Goal: Task Accomplishment & Management: Manage account settings

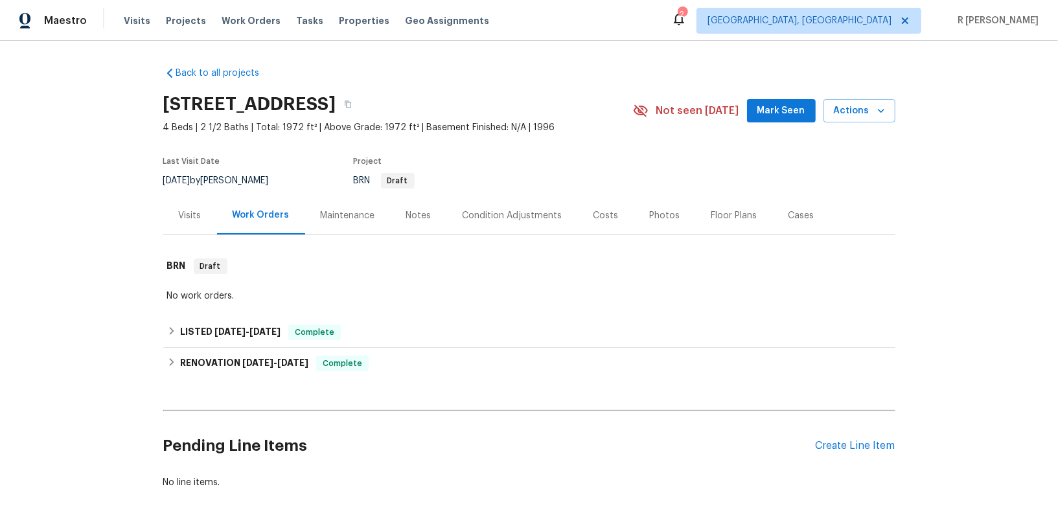
click at [866, 453] on div "Pending Line Items Create Line Item" at bounding box center [529, 446] width 732 height 60
click at [854, 445] on div "Create Line Item" at bounding box center [856, 446] width 80 height 12
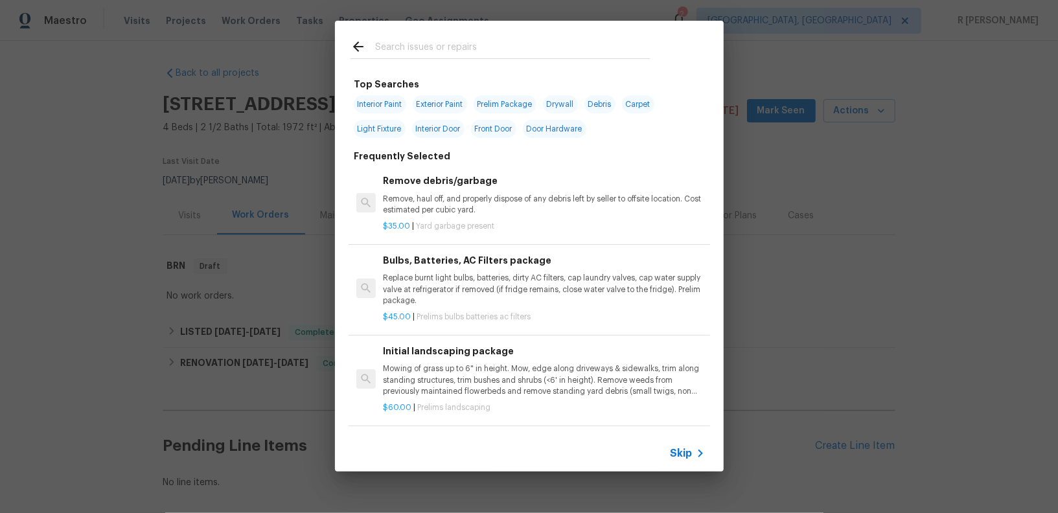
click at [495, 47] on input "text" at bounding box center [512, 48] width 275 height 19
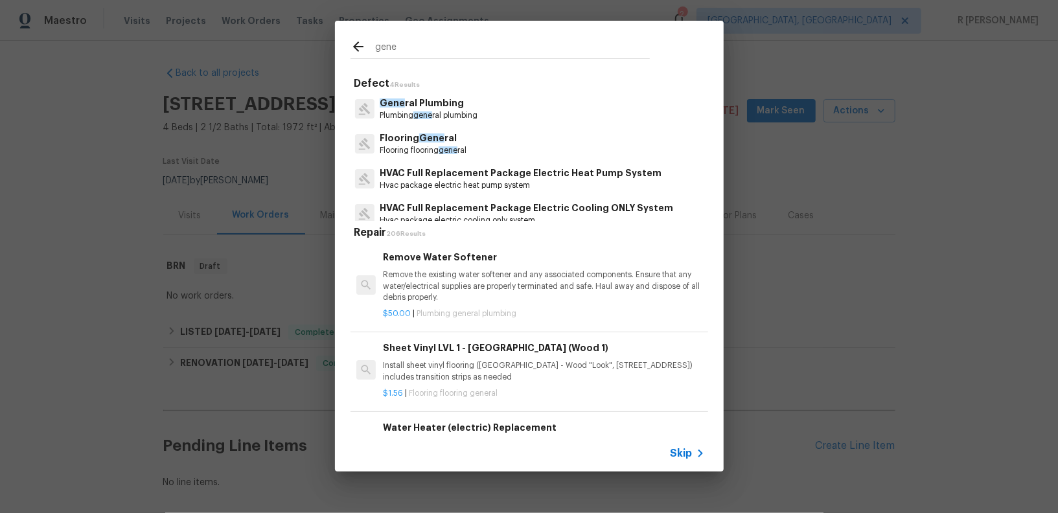
type input "gene"
click at [476, 109] on p "Gene ral Plumbing" at bounding box center [429, 104] width 98 height 14
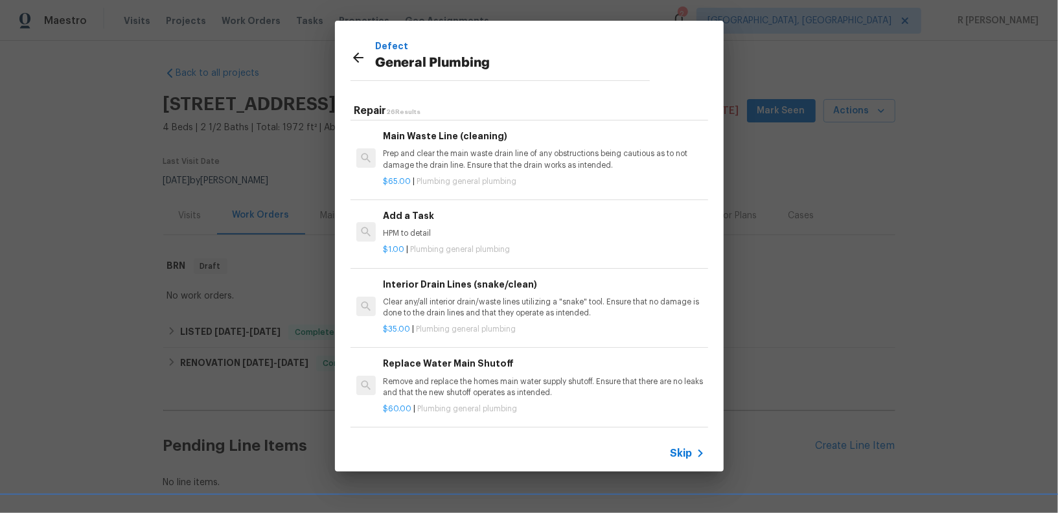
scroll to position [1387, 0]
click at [416, 226] on p "HPM to detail" at bounding box center [543, 231] width 321 height 11
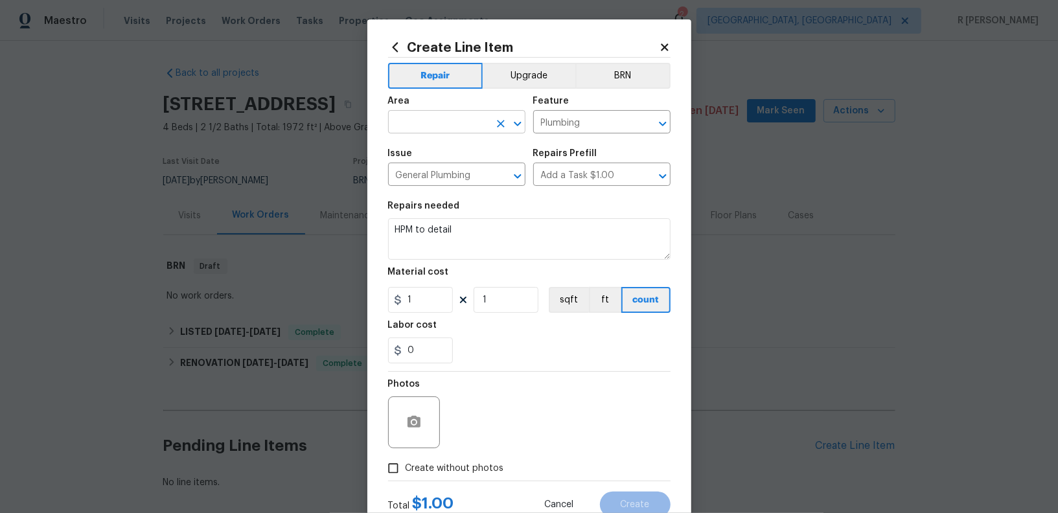
click at [463, 114] on input "text" at bounding box center [438, 123] width 101 height 20
click at [467, 175] on li "Interior Overall" at bounding box center [456, 173] width 137 height 21
type input "Interior Overall"
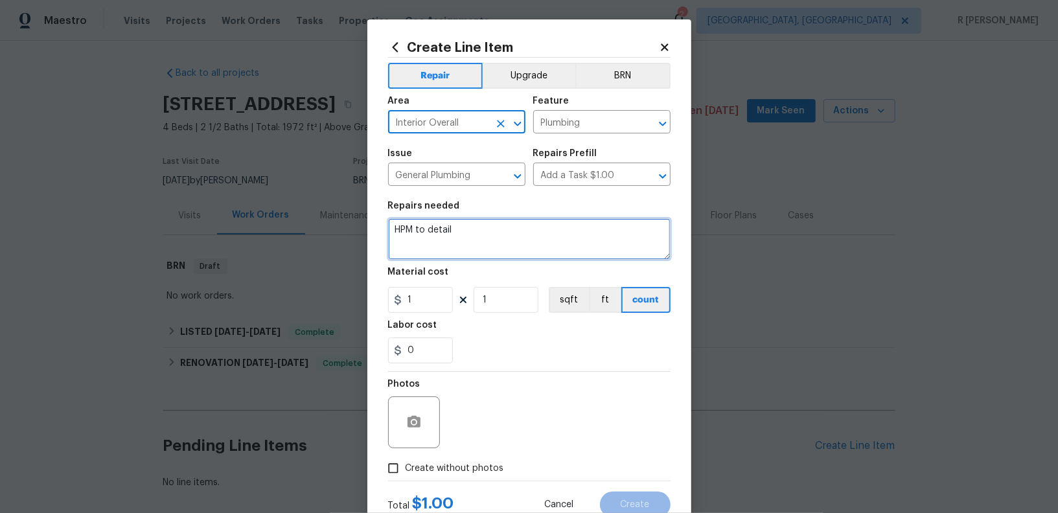
click at [465, 241] on textarea "HPM to detail" at bounding box center [529, 238] width 283 height 41
paste textarea "Feedback that there is a gas leak coming from the water heater. [PERSON_NAME] 8…"
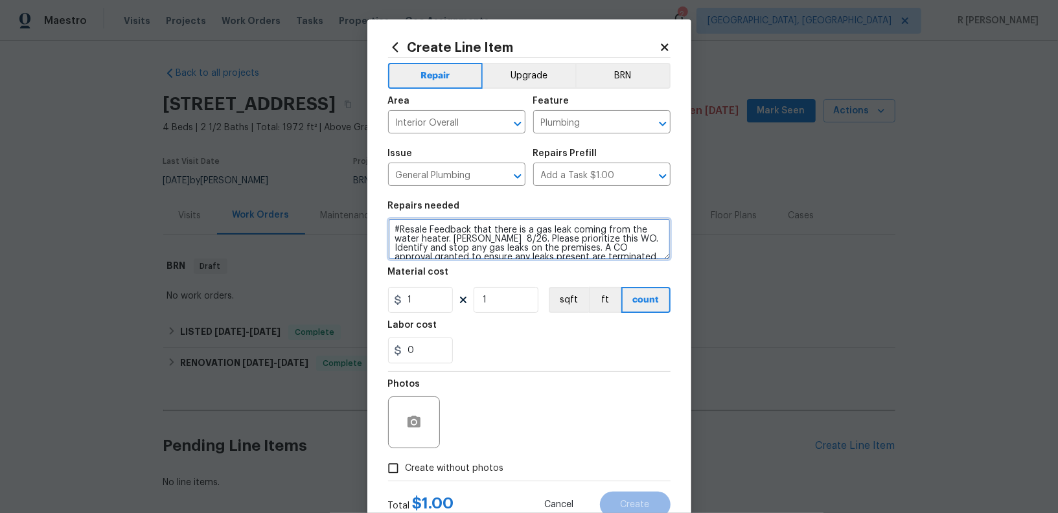
scroll to position [48, 0]
type textarea "#Resale Feedback that there is a gas leak coming from the water heater. [PERSON…"
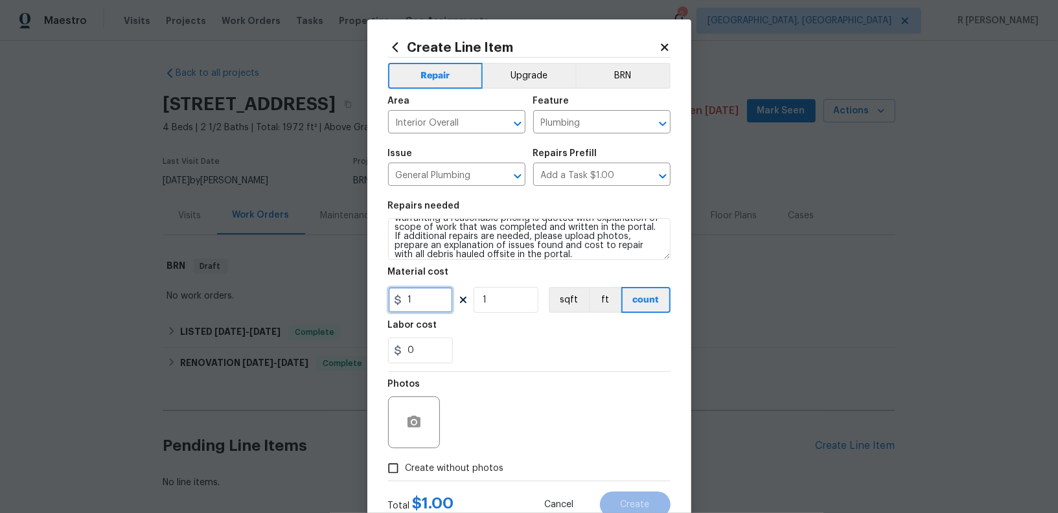
click at [415, 299] on input "1" at bounding box center [420, 300] width 65 height 26
click at [428, 305] on input "1" at bounding box center [420, 300] width 65 height 26
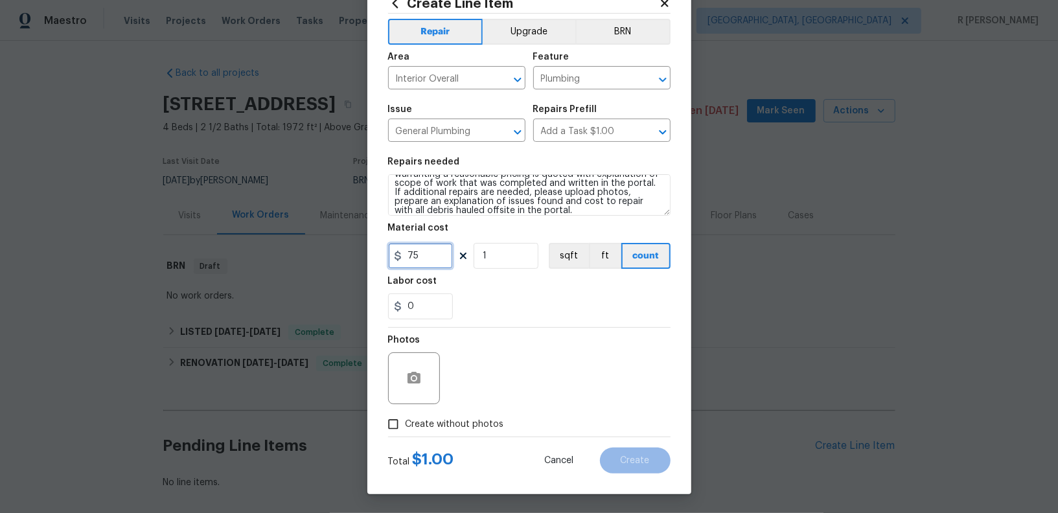
type input "75"
click at [434, 426] on span "Create without photos" at bounding box center [455, 425] width 98 height 14
click at [406, 426] on input "Create without photos" at bounding box center [393, 424] width 25 height 25
checkbox input "true"
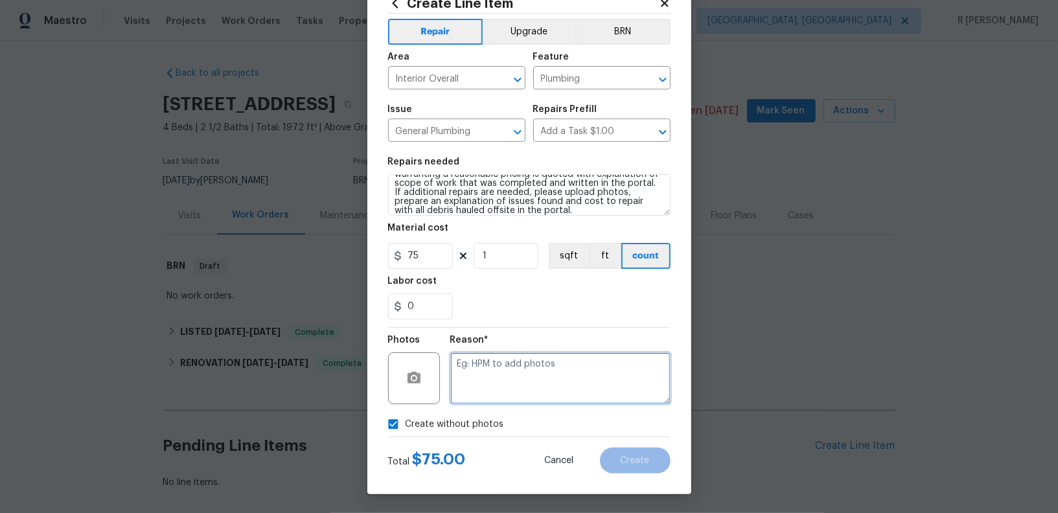
click at [490, 376] on textarea at bounding box center [560, 378] width 220 height 52
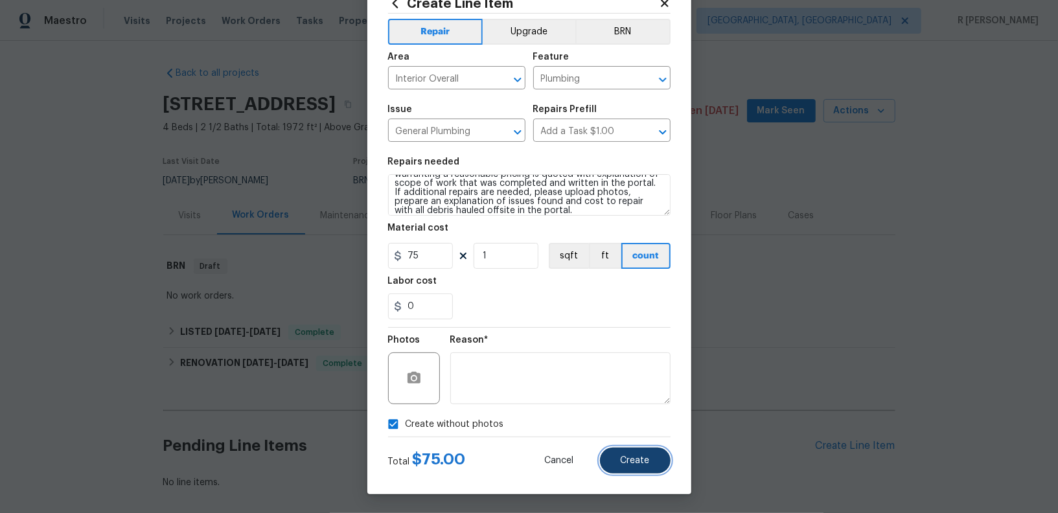
click at [629, 467] on button "Create" at bounding box center [635, 461] width 71 height 26
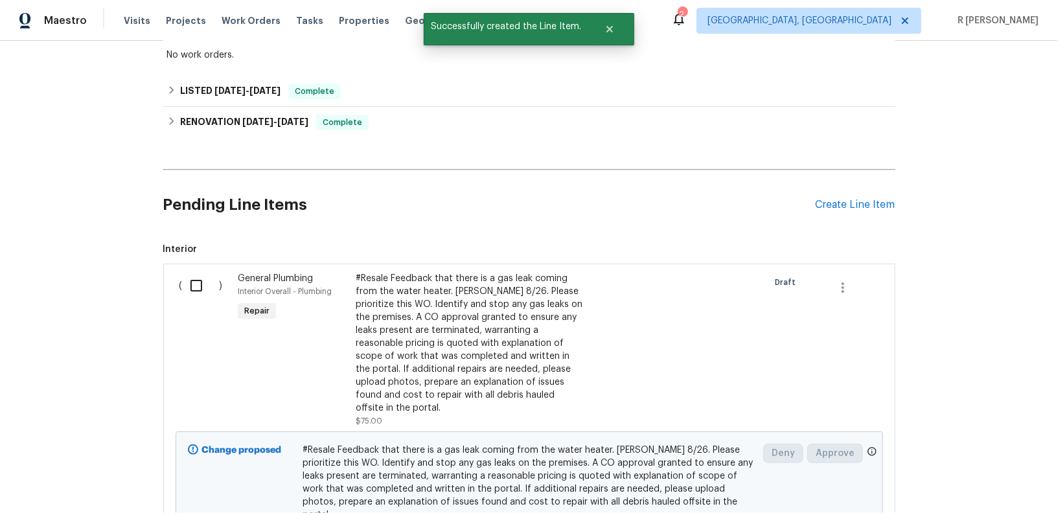
scroll to position [352, 0]
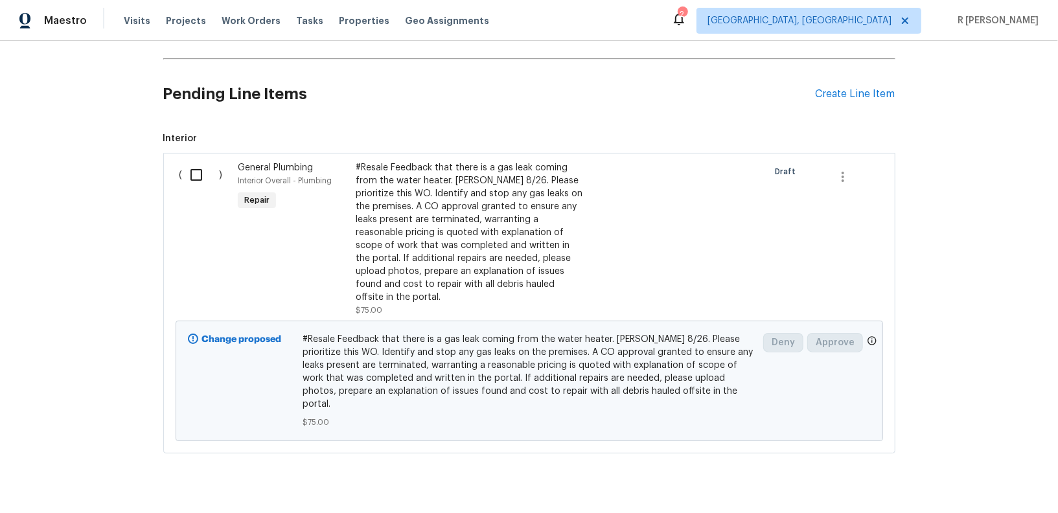
click at [196, 166] on input "checkbox" at bounding box center [201, 174] width 37 height 27
checkbox input "true"
click at [959, 468] on div "Cancel (1) Item Create Work Order" at bounding box center [529, 481] width 1058 height 66
click at [959, 479] on span "Create Work Order" at bounding box center [984, 481] width 86 height 16
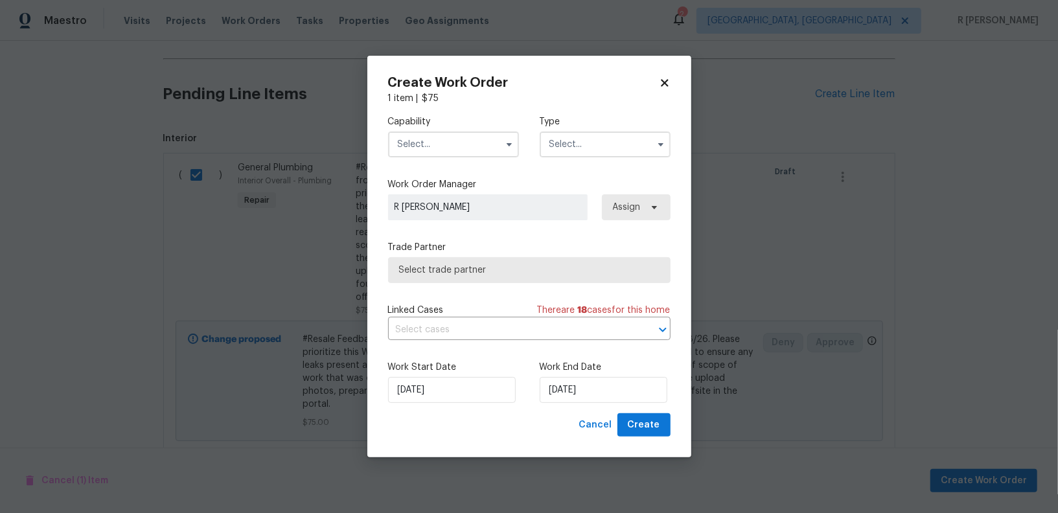
click at [449, 117] on label "Capability" at bounding box center [453, 121] width 131 height 13
click at [449, 143] on input "text" at bounding box center [453, 145] width 131 height 26
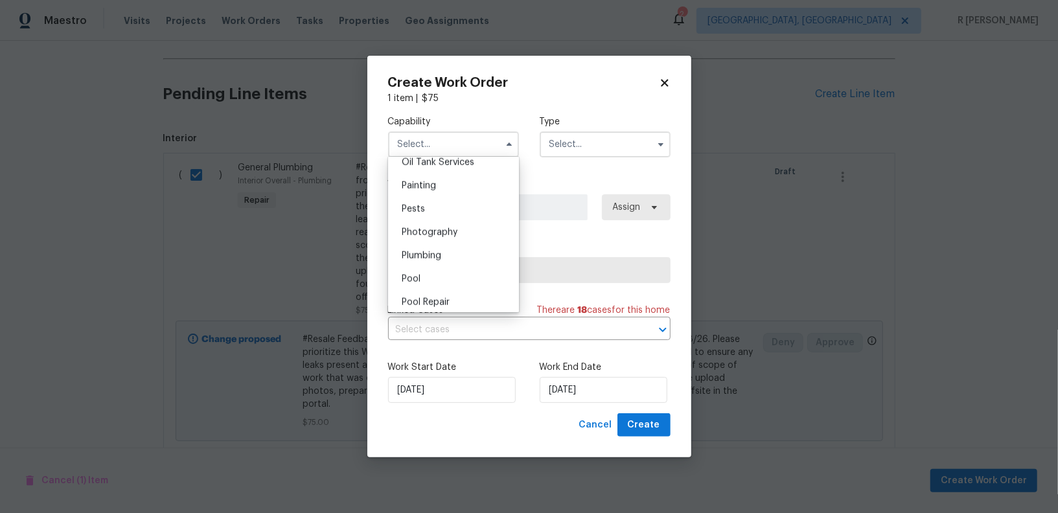
scroll to position [1107, 0]
click at [442, 217] on div "Plumbing" at bounding box center [453, 223] width 124 height 23
type input "Plumbing"
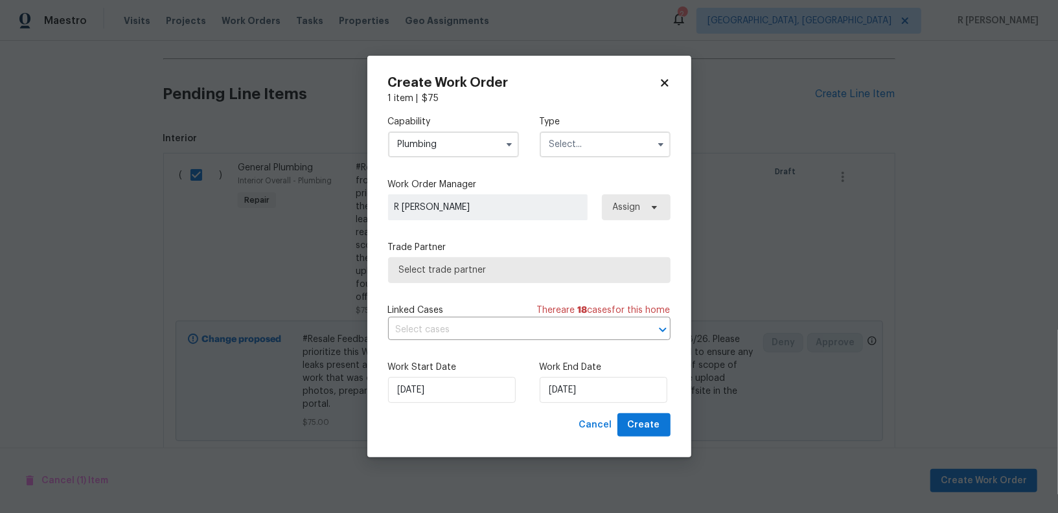
click at [594, 136] on input "text" at bounding box center [605, 145] width 131 height 26
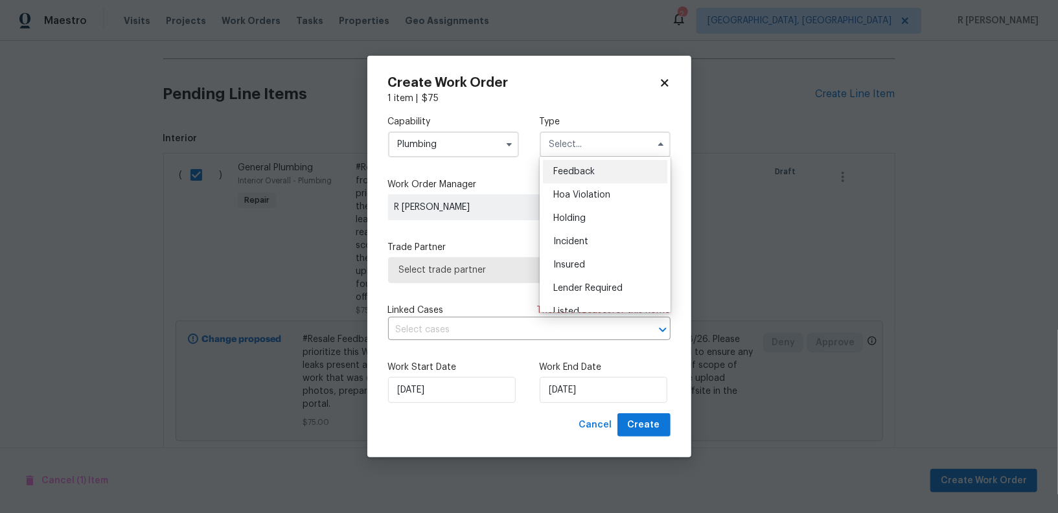
click at [586, 166] on div "Feedback" at bounding box center [605, 171] width 124 height 23
type input "Feedback"
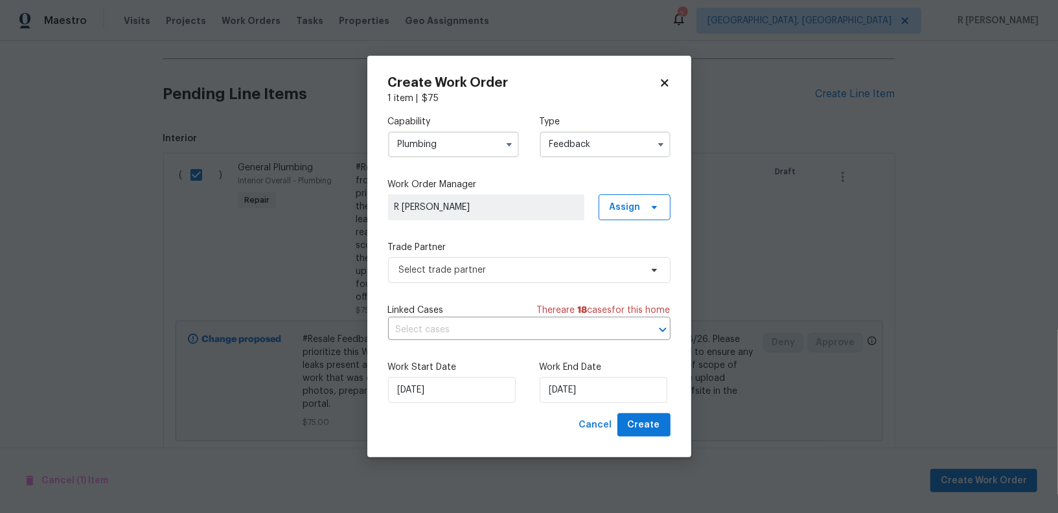
click at [468, 292] on div "Capability Plumbing Type Feedback Work Order Manager R [PERSON_NAME] Assign Tra…" at bounding box center [529, 259] width 283 height 308
click at [461, 275] on span "Select trade partner" at bounding box center [520, 270] width 242 height 13
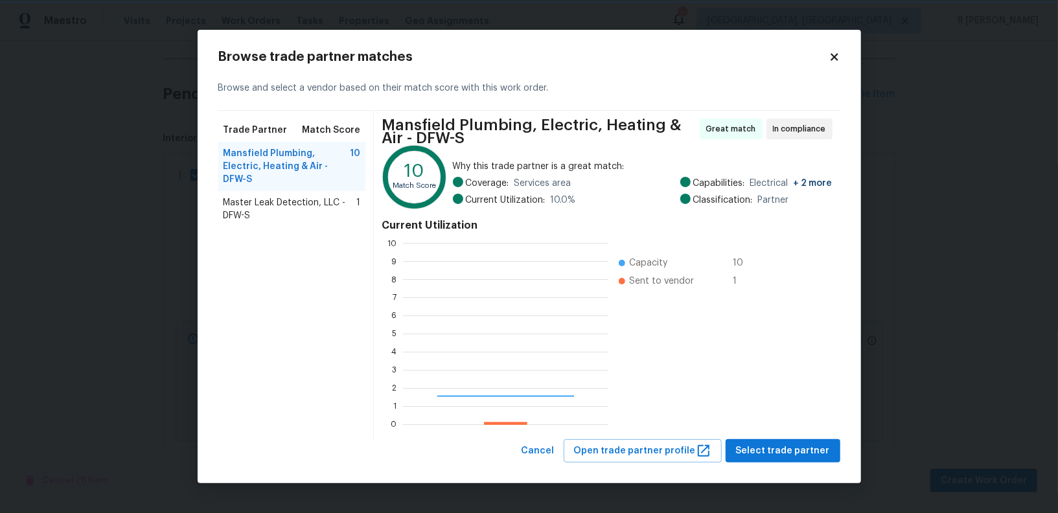
scroll to position [181, 205]
click at [838, 52] on icon at bounding box center [835, 57] width 12 height 12
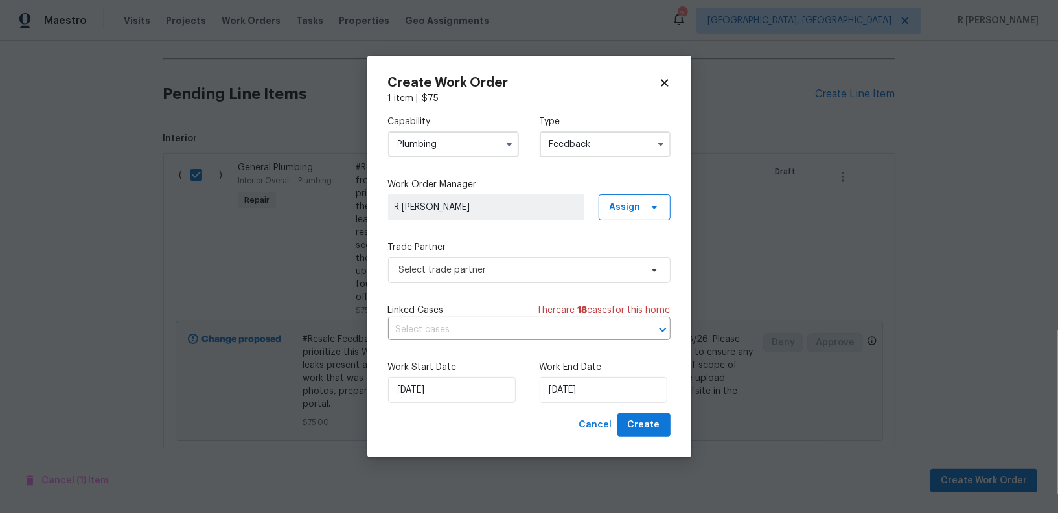
click at [467, 151] on input "Plumbing" at bounding box center [453, 145] width 131 height 26
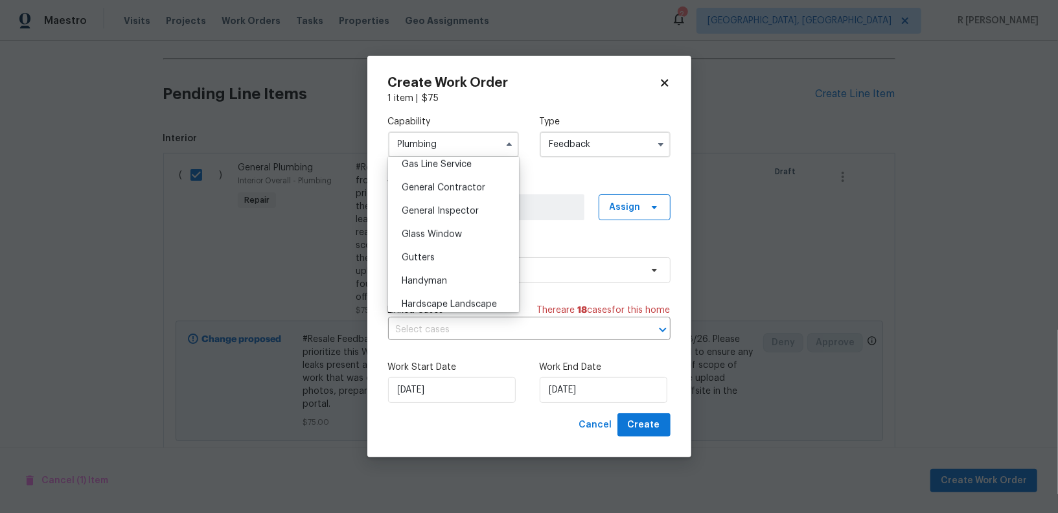
scroll to position [606, 0]
click at [439, 181] on span "General Contractor" at bounding box center [444, 185] width 84 height 9
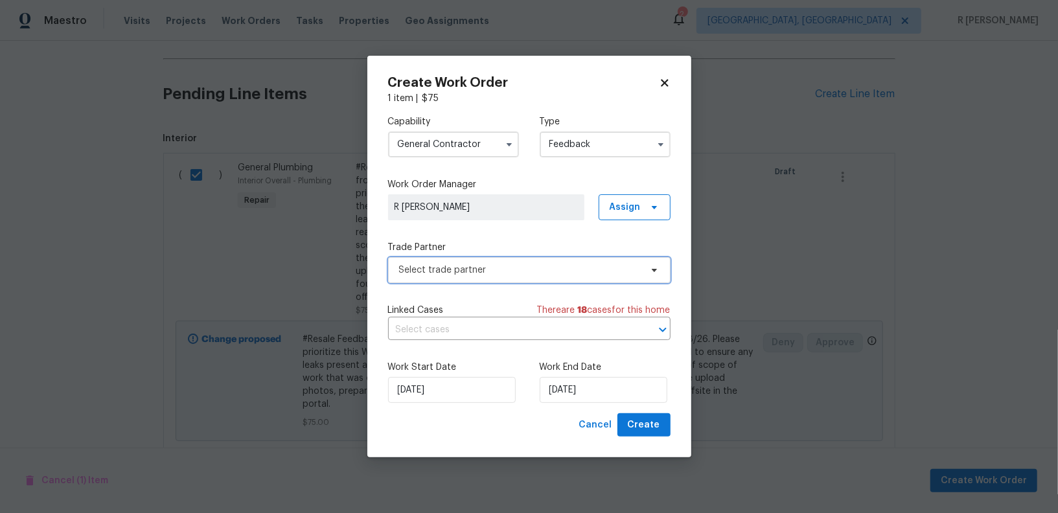
click at [467, 267] on span "Select trade partner" at bounding box center [520, 270] width 242 height 13
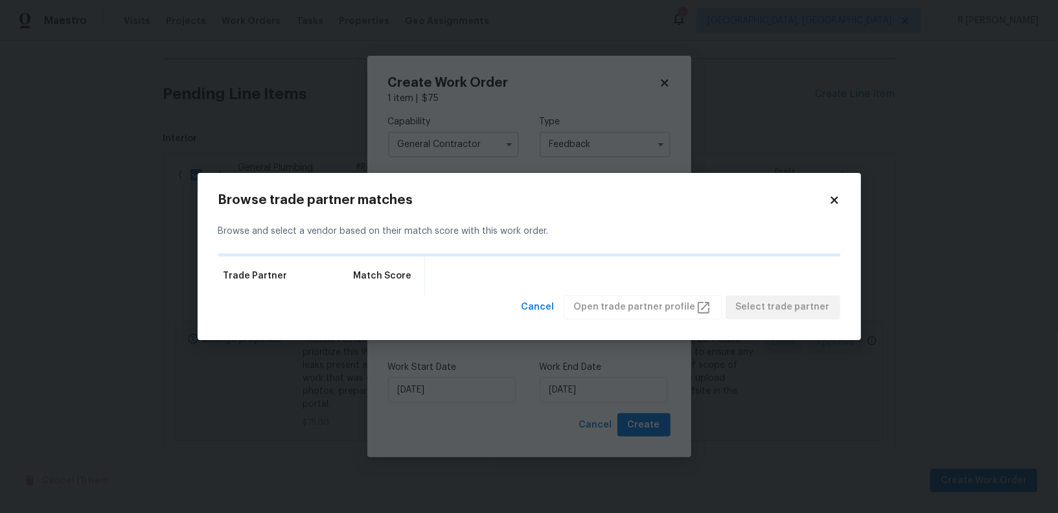
click at [838, 200] on icon at bounding box center [835, 200] width 12 height 12
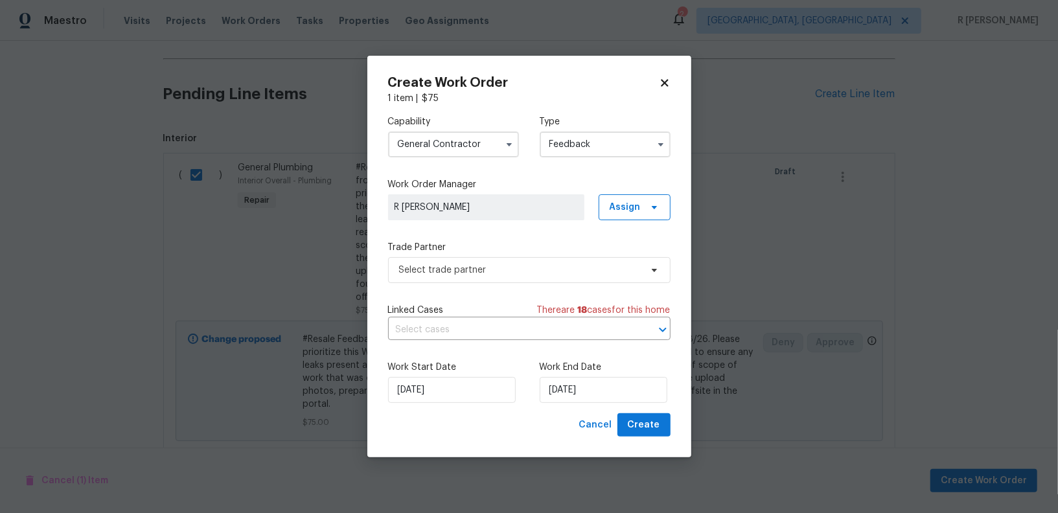
click at [590, 145] on input "Feedback" at bounding box center [605, 145] width 131 height 26
click at [454, 272] on span "Select trade partner" at bounding box center [520, 270] width 242 height 13
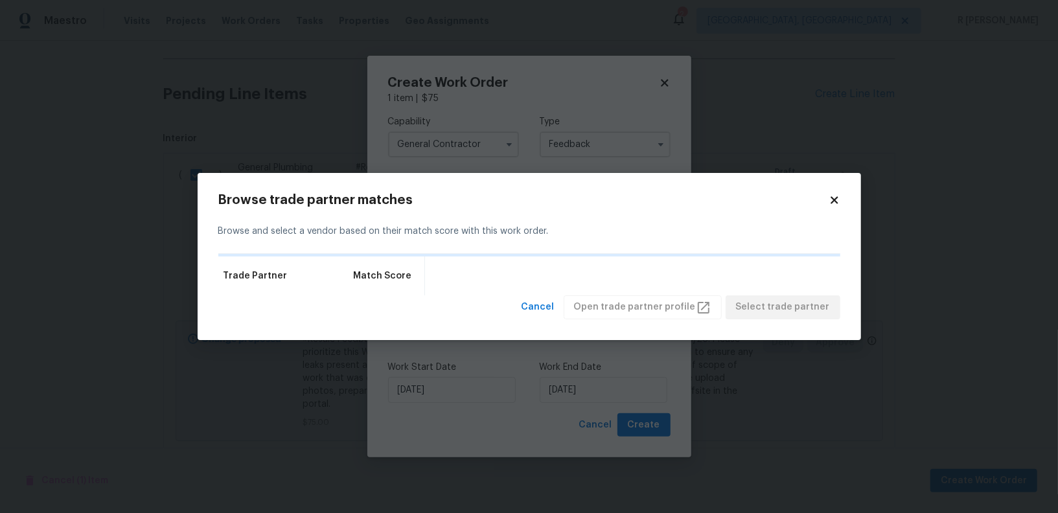
click at [842, 206] on div "Browse trade partner matches Browse and select a vendor based on their match sc…" at bounding box center [530, 256] width 664 height 167
click at [835, 199] on icon at bounding box center [834, 200] width 7 height 7
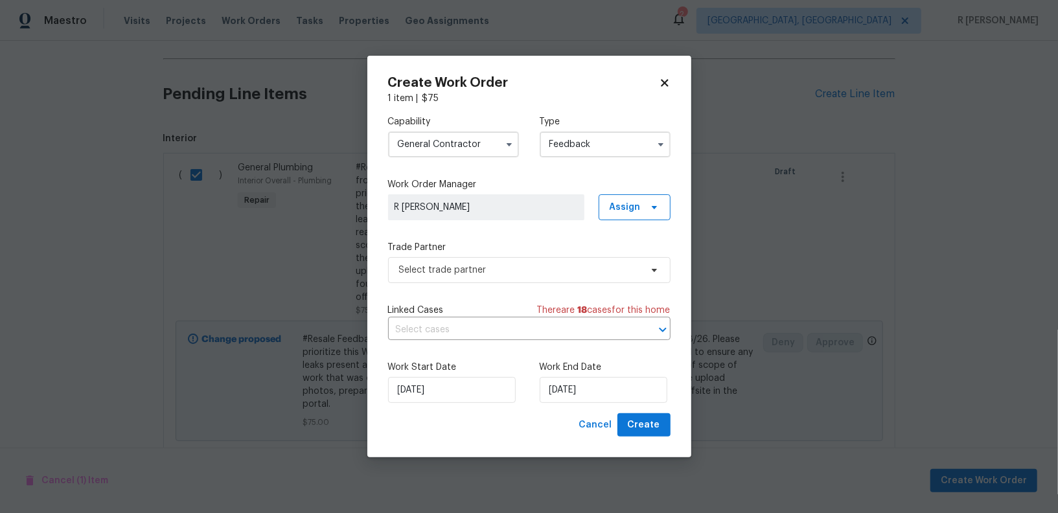
click at [485, 141] on input "General Contractor" at bounding box center [453, 145] width 131 height 26
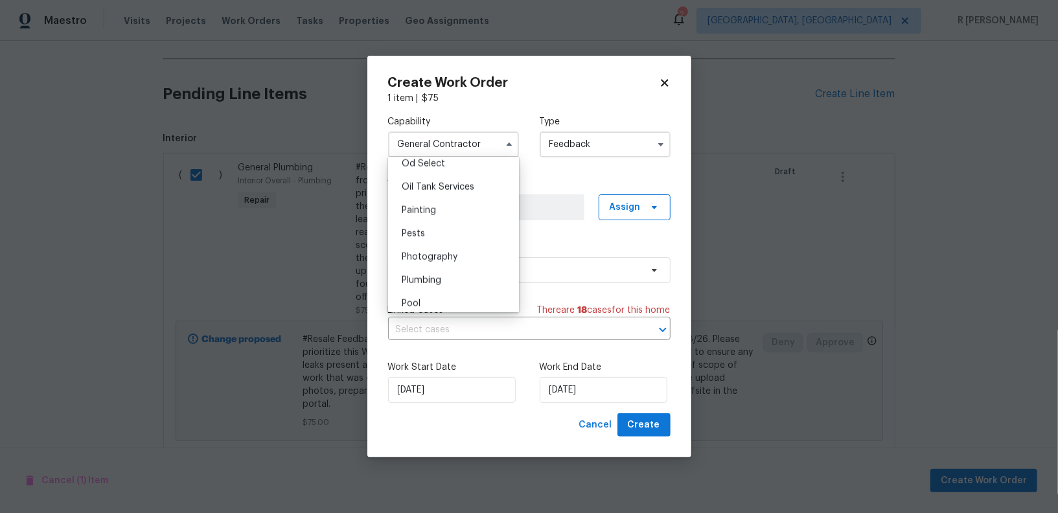
scroll to position [1084, 0]
click at [425, 252] on div "Plumbing" at bounding box center [453, 246] width 124 height 23
type input "Plumbing"
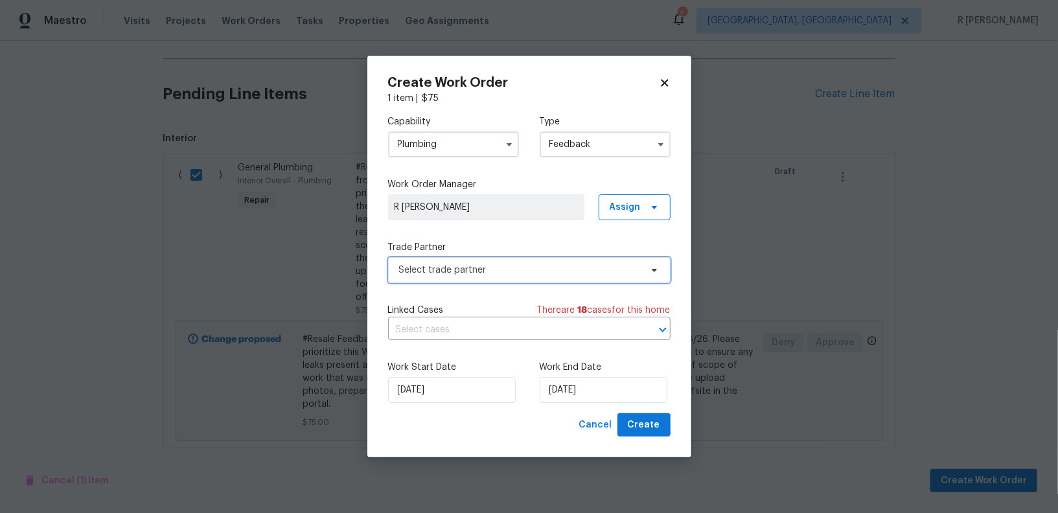
click at [467, 266] on span "Select trade partner" at bounding box center [520, 270] width 242 height 13
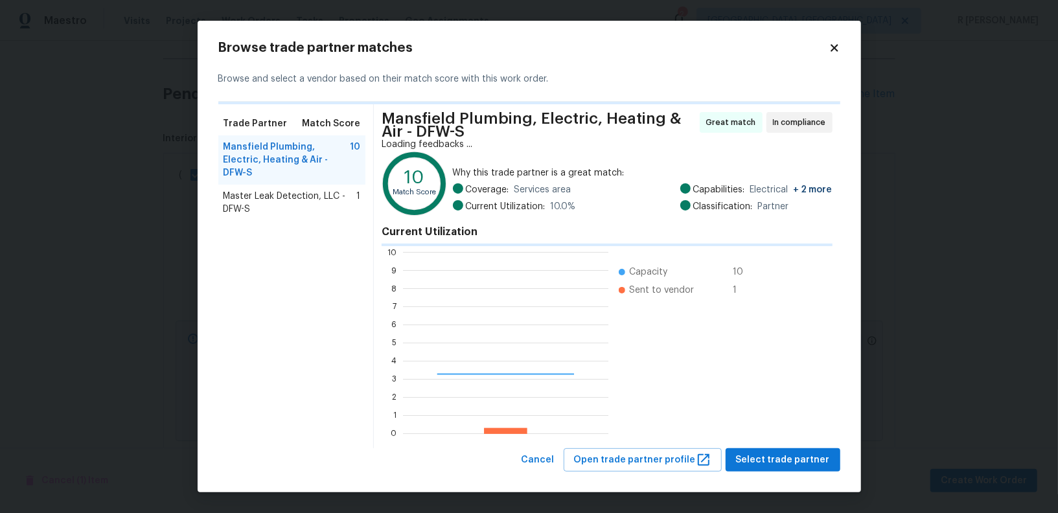
scroll to position [181, 205]
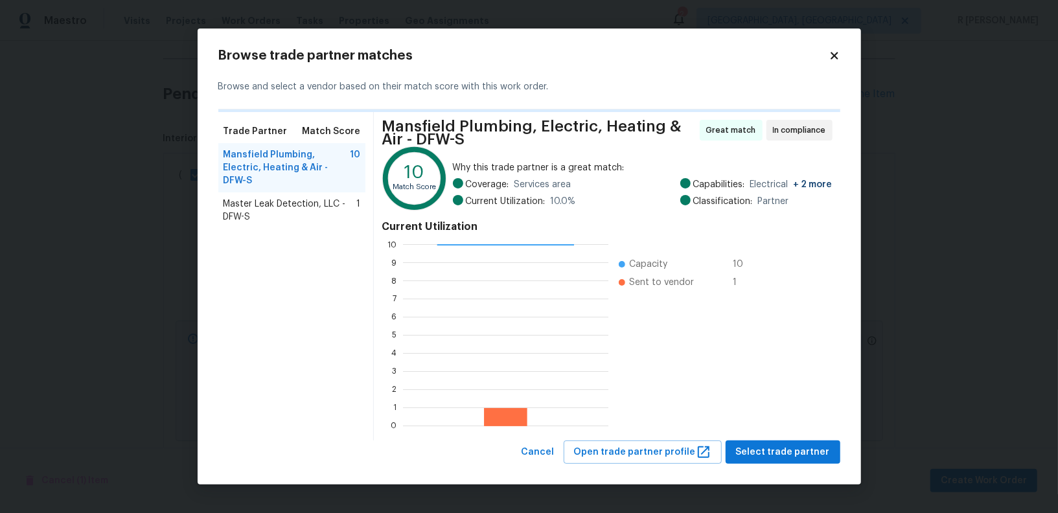
click at [296, 198] on span "Master Leak Detection, LLC - DFW-S" at bounding box center [290, 211] width 133 height 26
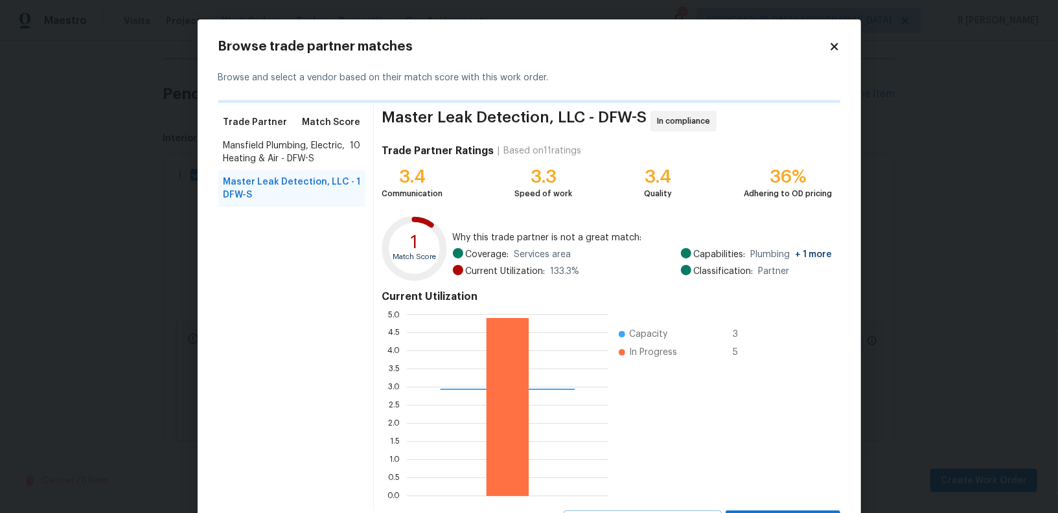
scroll to position [60, 0]
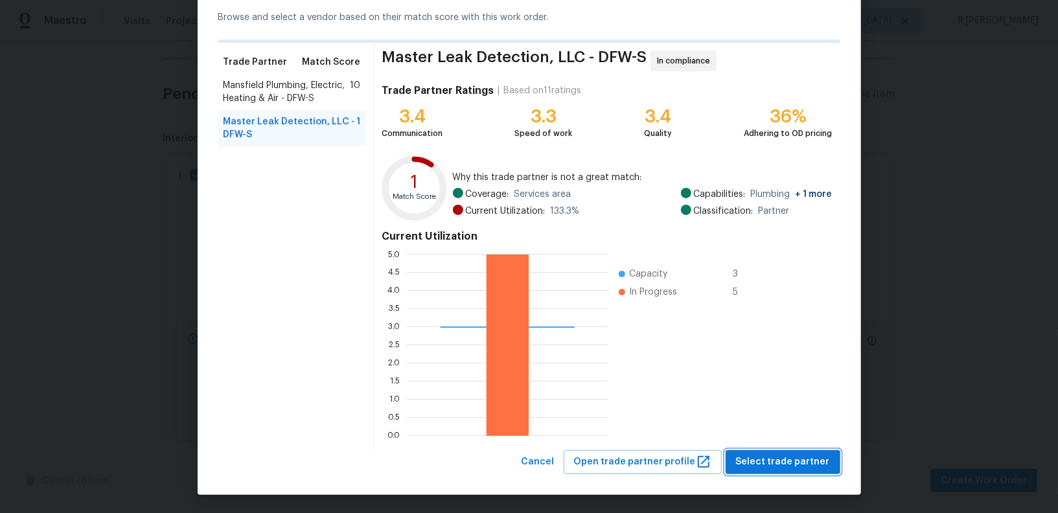
click at [791, 455] on span "Select trade partner" at bounding box center [783, 462] width 94 height 16
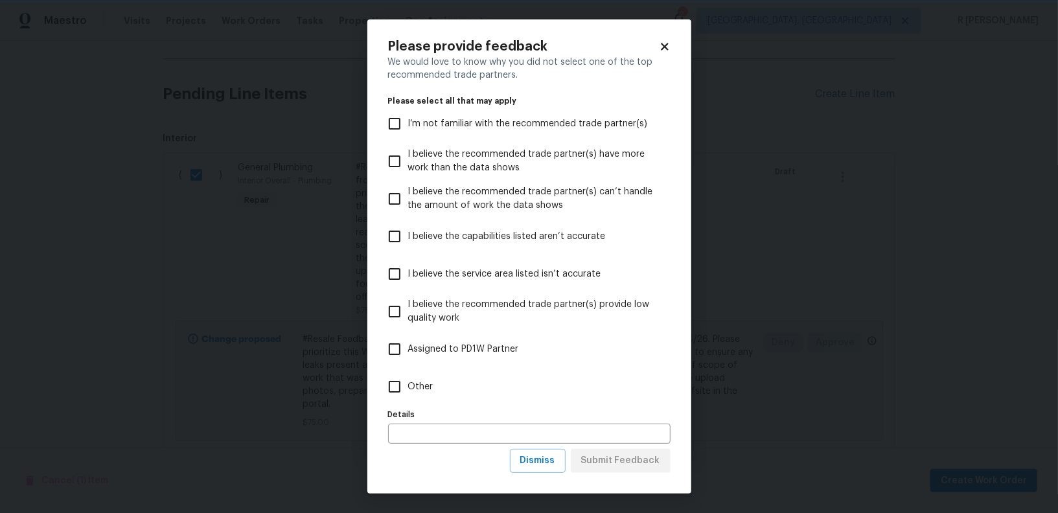
scroll to position [0, 0]
click at [421, 385] on span "Other" at bounding box center [420, 387] width 25 height 14
click at [408, 385] on input "Other" at bounding box center [394, 386] width 27 height 27
checkbox input "true"
click at [638, 457] on span "Submit Feedback" at bounding box center [620, 461] width 79 height 16
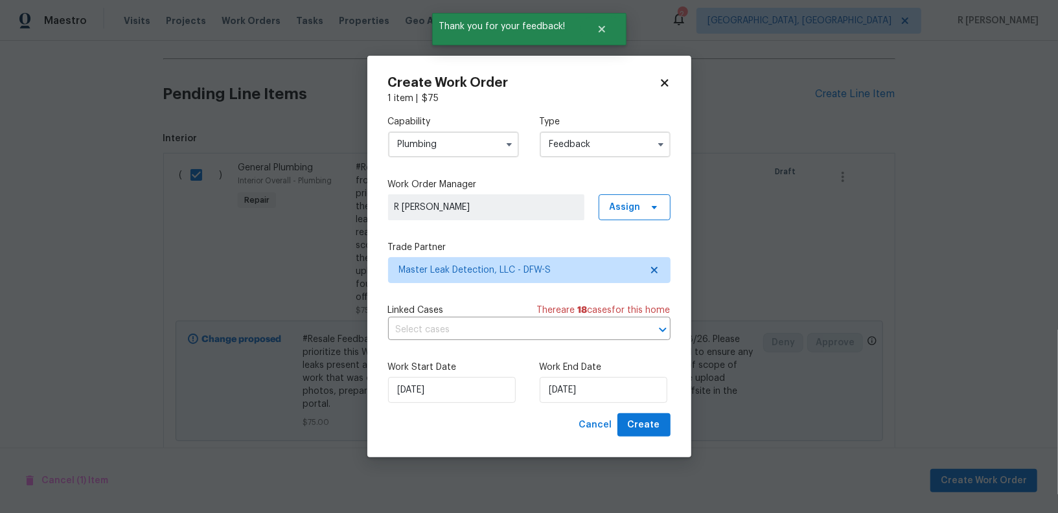
click at [573, 376] on div "Work End Date [DATE]" at bounding box center [605, 382] width 131 height 42
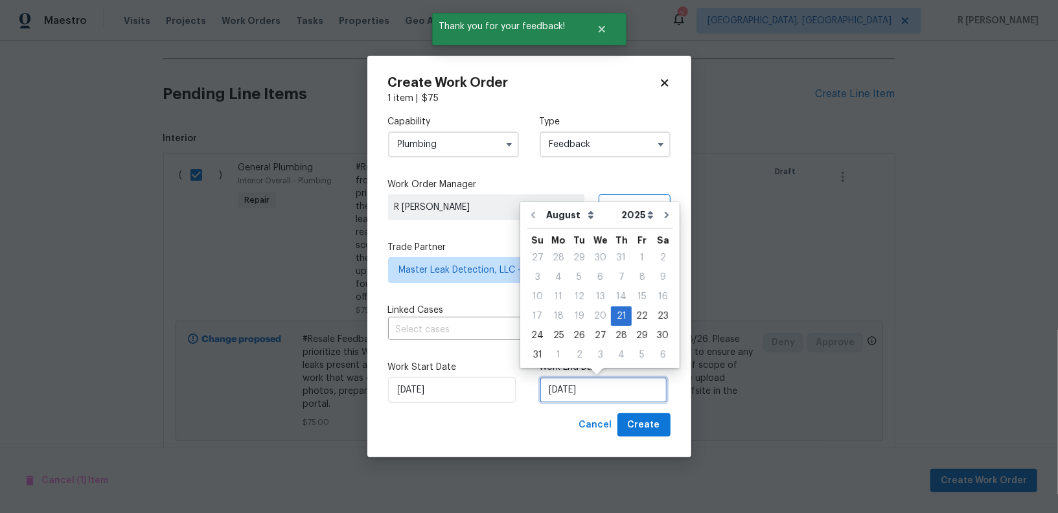
click at [574, 389] on input "[DATE]" at bounding box center [604, 390] width 128 height 26
click at [557, 331] on div "25" at bounding box center [558, 336] width 21 height 18
type input "[DATE]"
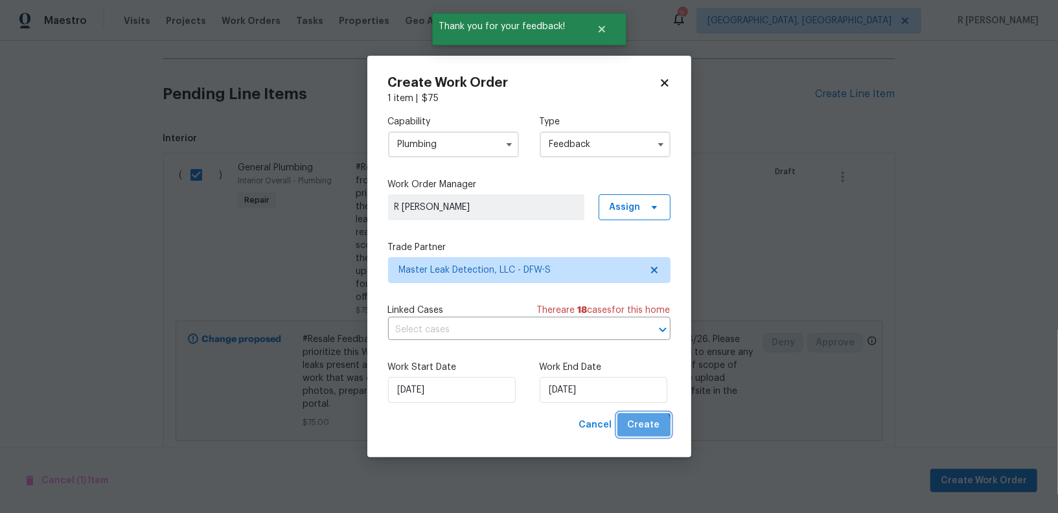
click at [644, 428] on span "Create" at bounding box center [644, 425] width 32 height 16
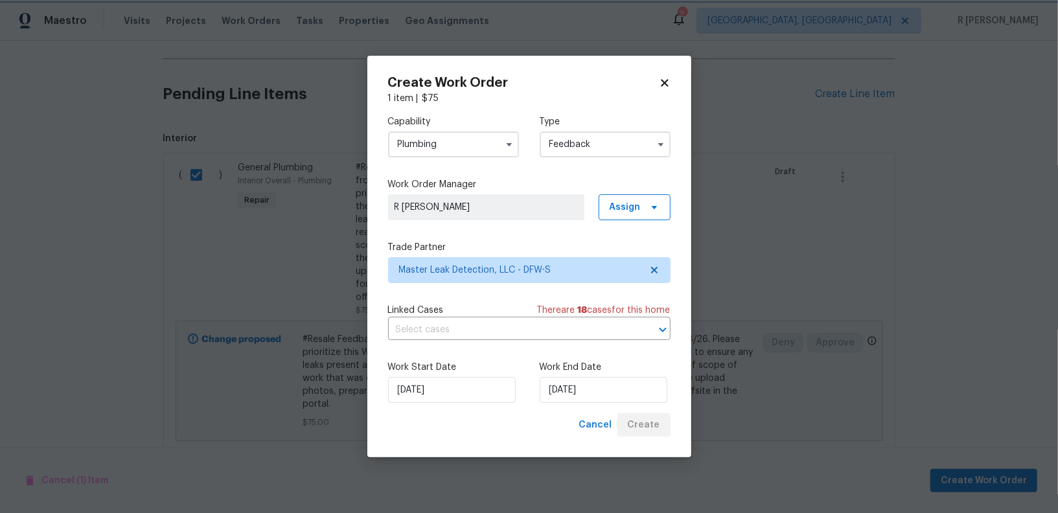
checkbox input "false"
click at [644, 428] on div "Cancel Create" at bounding box center [622, 425] width 97 height 24
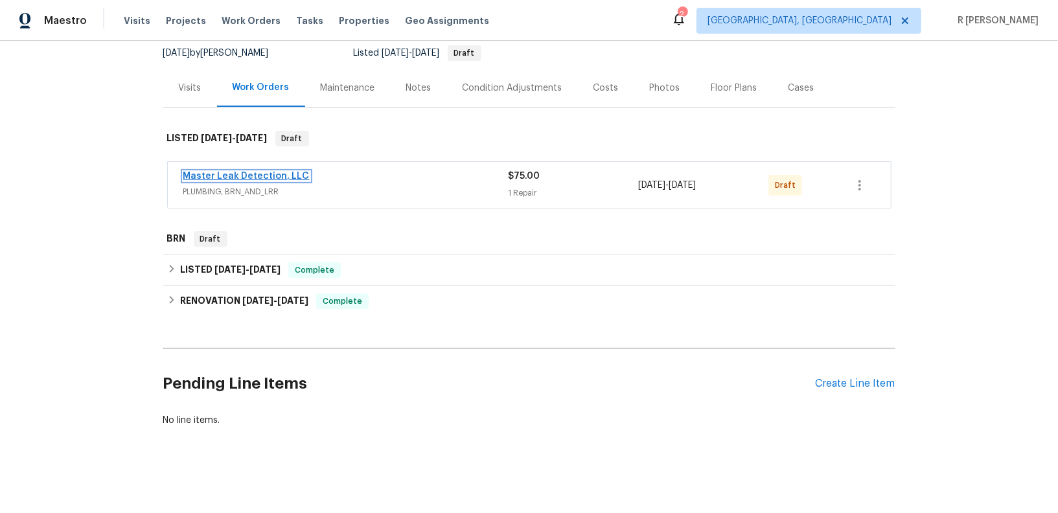
click at [270, 177] on link "Master Leak Detection, LLC" at bounding box center [246, 176] width 126 height 9
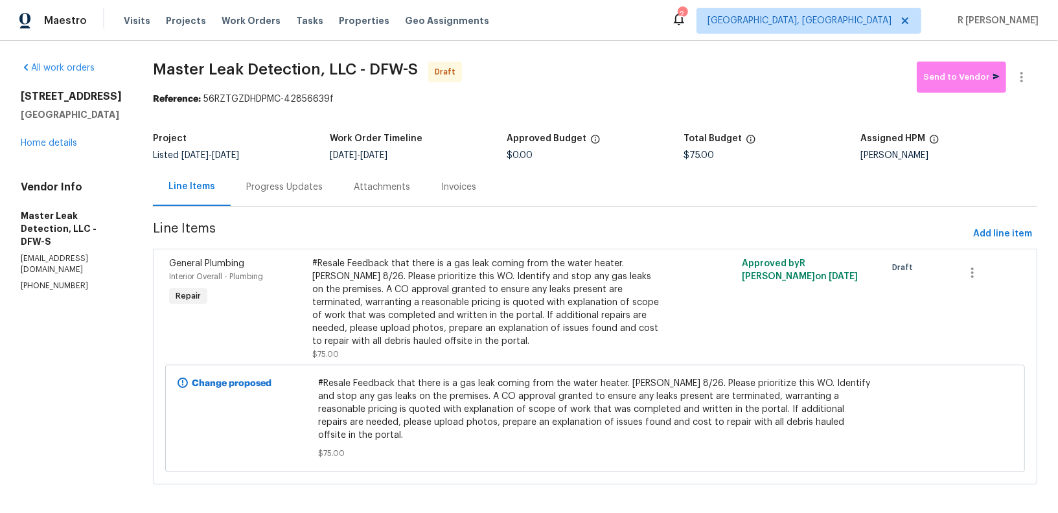
click at [271, 178] on div "Progress Updates" at bounding box center [285, 187] width 108 height 38
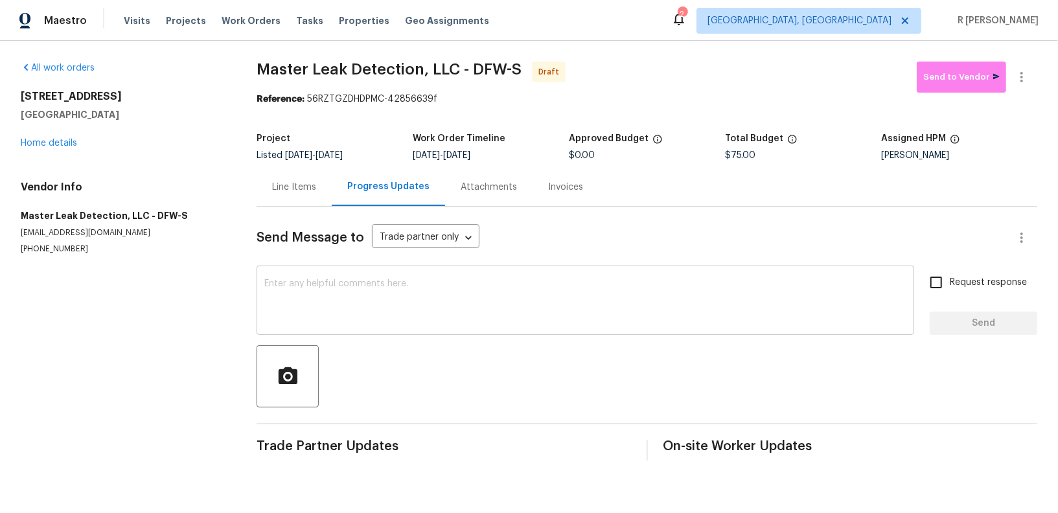
click at [460, 323] on textarea at bounding box center [585, 301] width 642 height 45
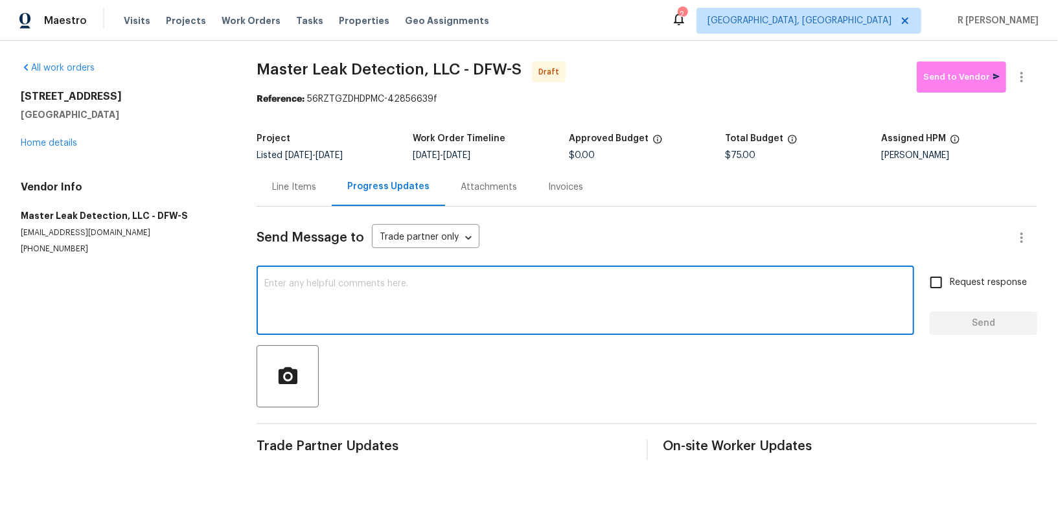
paste textarea "Hi this is (Yogesh) with Opendoor. I’m confirming you received the WO for the p…"
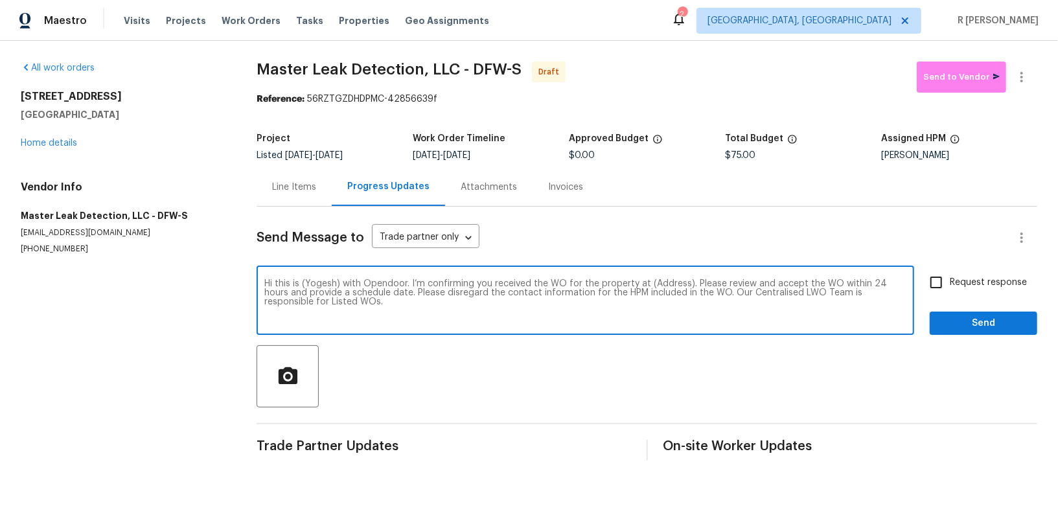
click at [664, 287] on textarea "Hi this is (Yogesh) with Opendoor. I’m confirming you received the WO for the p…" at bounding box center [585, 301] width 642 height 45
click at [658, 280] on textarea "Hi this is (Yogesh) with Opendoor. I’m confirming you received the WO for the p…" at bounding box center [585, 301] width 642 height 45
paste textarea "[STREET_ADDRESS]"
type textarea "Hi this is (Yogesh) with Opendoor. I’m confirming you received the WO for the p…"
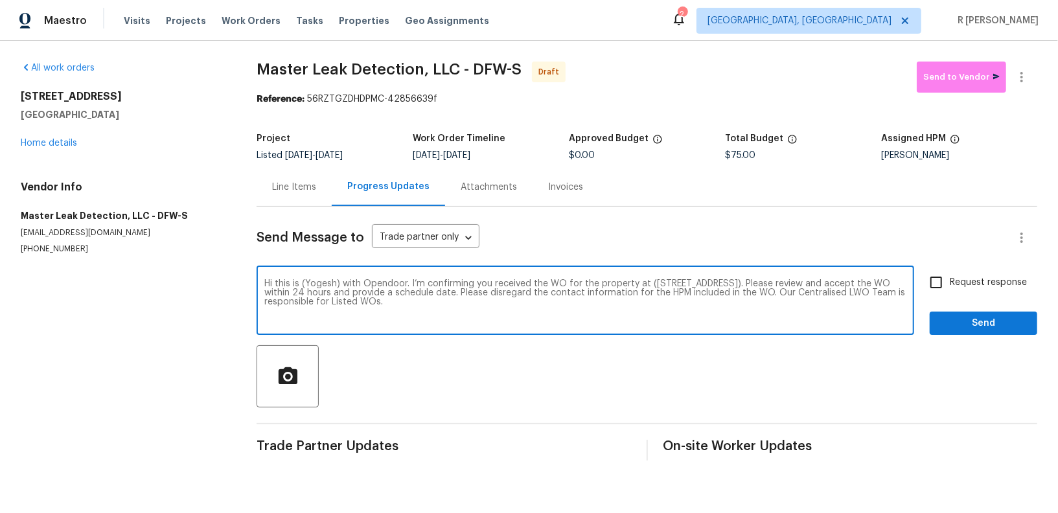
click at [953, 282] on span "Request response" at bounding box center [988, 283] width 77 height 14
click at [950, 282] on input "Request response" at bounding box center [936, 282] width 27 height 27
checkbox input "true"
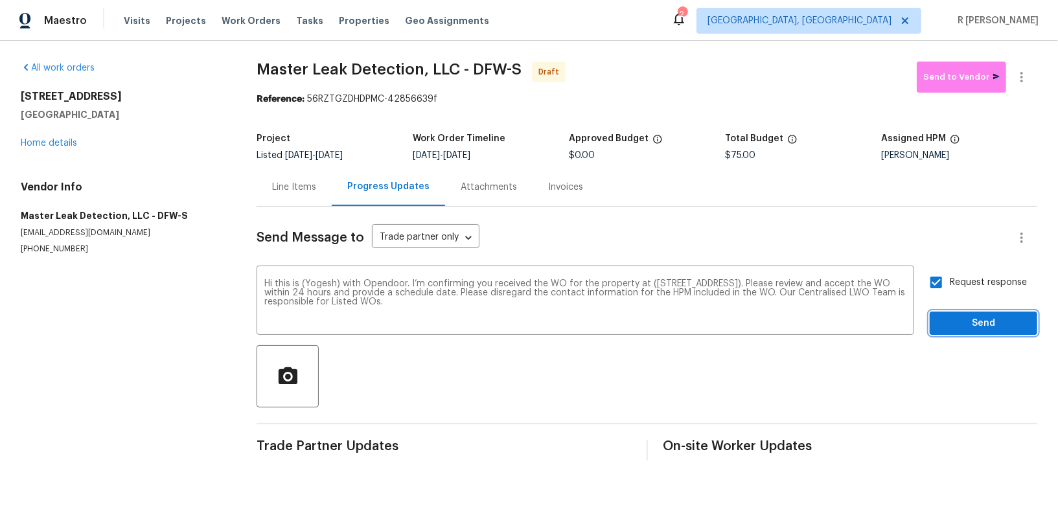
click at [949, 312] on button "Send" at bounding box center [984, 324] width 108 height 24
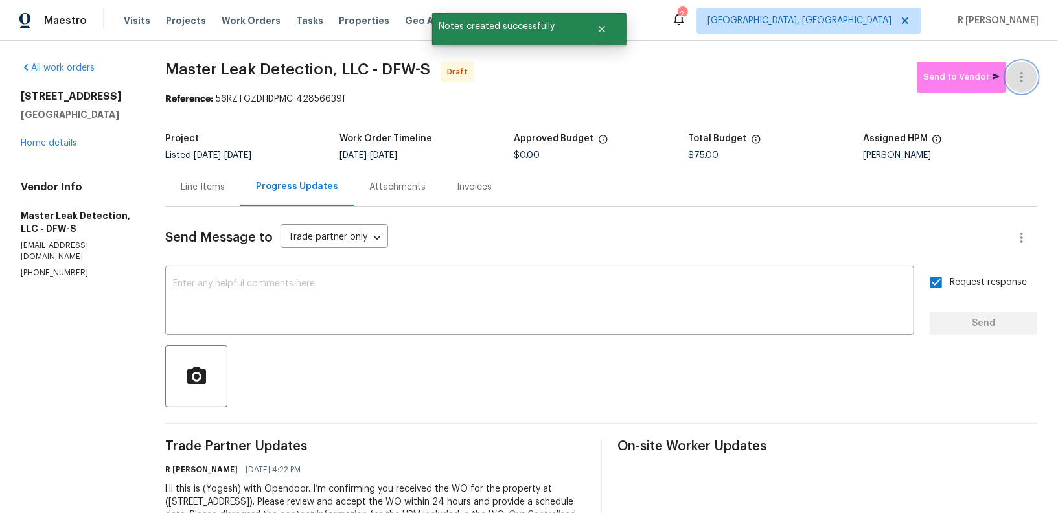
click at [1033, 74] on button "button" at bounding box center [1021, 77] width 31 height 31
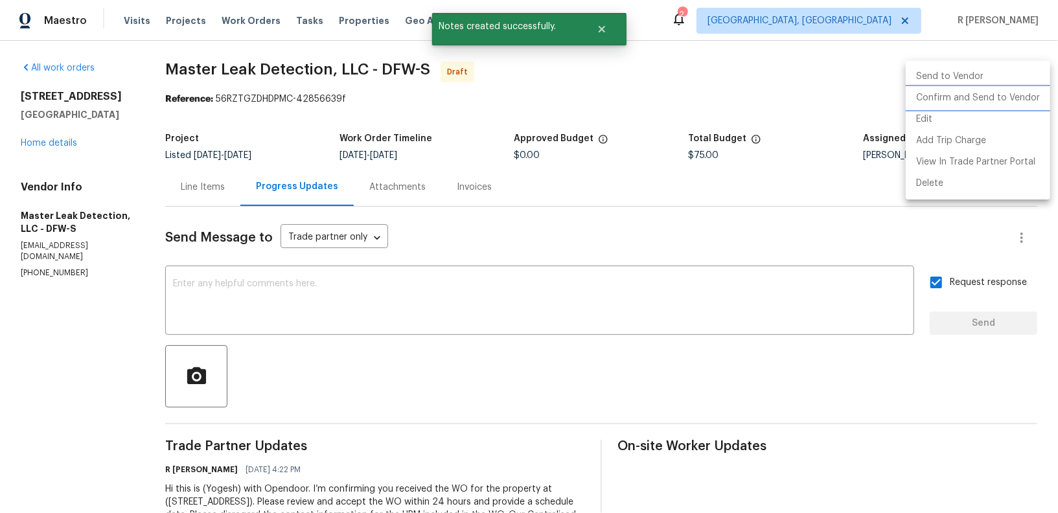
click at [987, 90] on li "Confirm and Send to Vendor" at bounding box center [978, 97] width 144 height 21
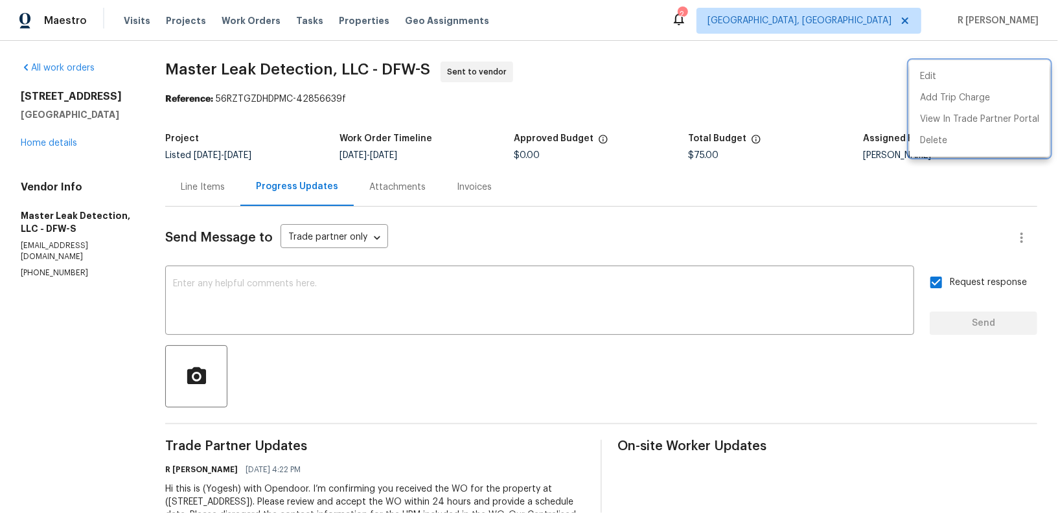
click at [367, 67] on div at bounding box center [529, 256] width 1058 height 513
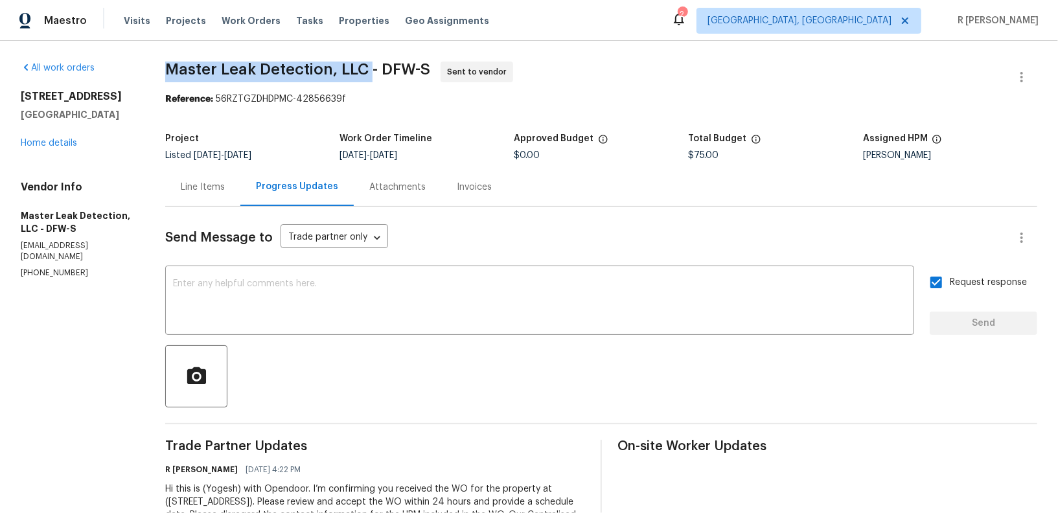
drag, startPoint x: 371, startPoint y: 68, endPoint x: 181, endPoint y: 58, distance: 189.5
click at [181, 58] on div "All work orders [STREET_ADDRESS] Home details Vendor Info Master Leak Detection…" at bounding box center [529, 306] width 1058 height 530
copy span "Master Leak Detection, LLC"
click at [46, 136] on div "[STREET_ADDRESS] Home details" at bounding box center [77, 120] width 113 height 60
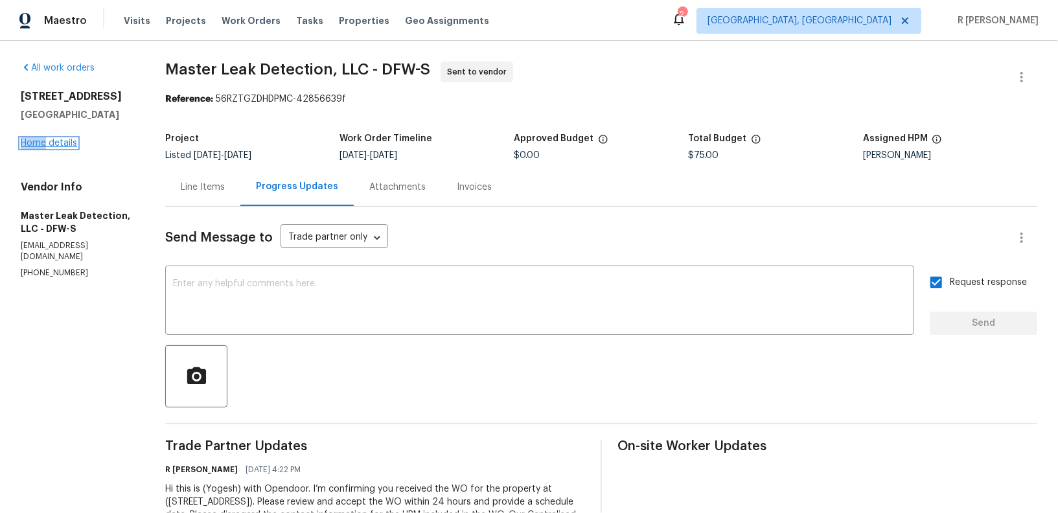
click at [52, 143] on link "Home details" at bounding box center [49, 143] width 56 height 9
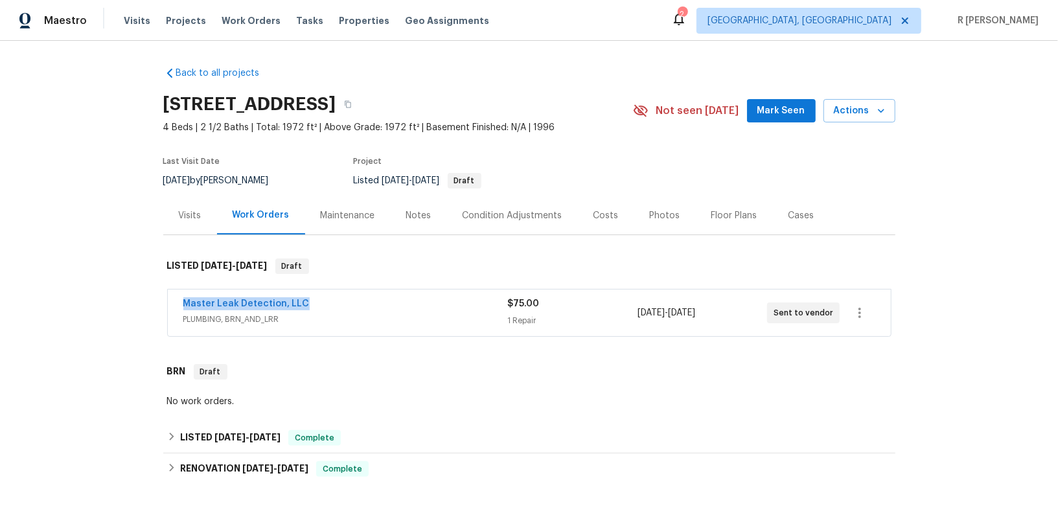
drag, startPoint x: 308, startPoint y: 301, endPoint x: 88, endPoint y: 299, distance: 219.7
click at [88, 299] on div "Back to all projects [STREET_ADDRESS] 4 Beds | 2 1/2 Baths | Total: 1972 ft² | …" at bounding box center [529, 277] width 1058 height 472
copy link "Master Leak Detection, LLC"
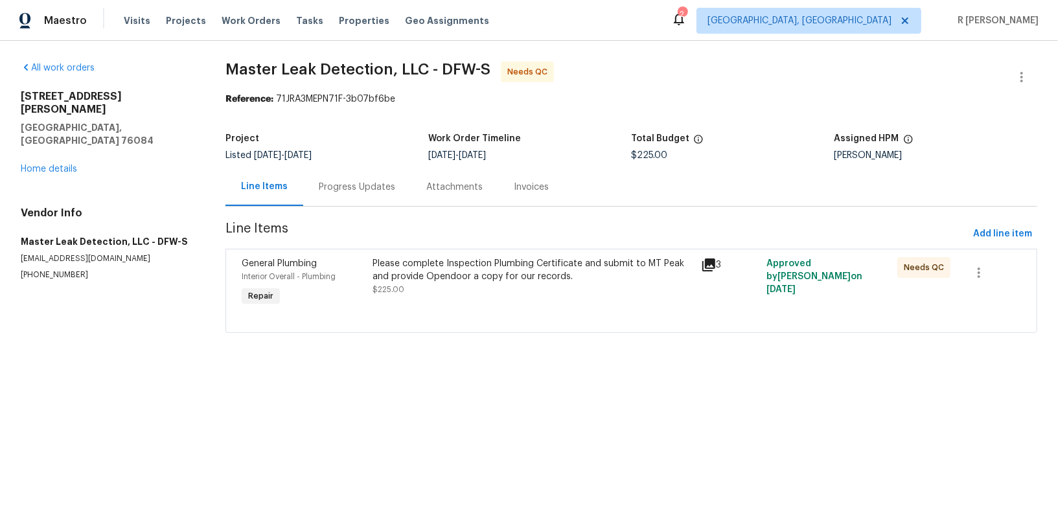
click at [353, 176] on div "Progress Updates" at bounding box center [357, 187] width 108 height 38
